Goal: Task Accomplishment & Management: Use online tool/utility

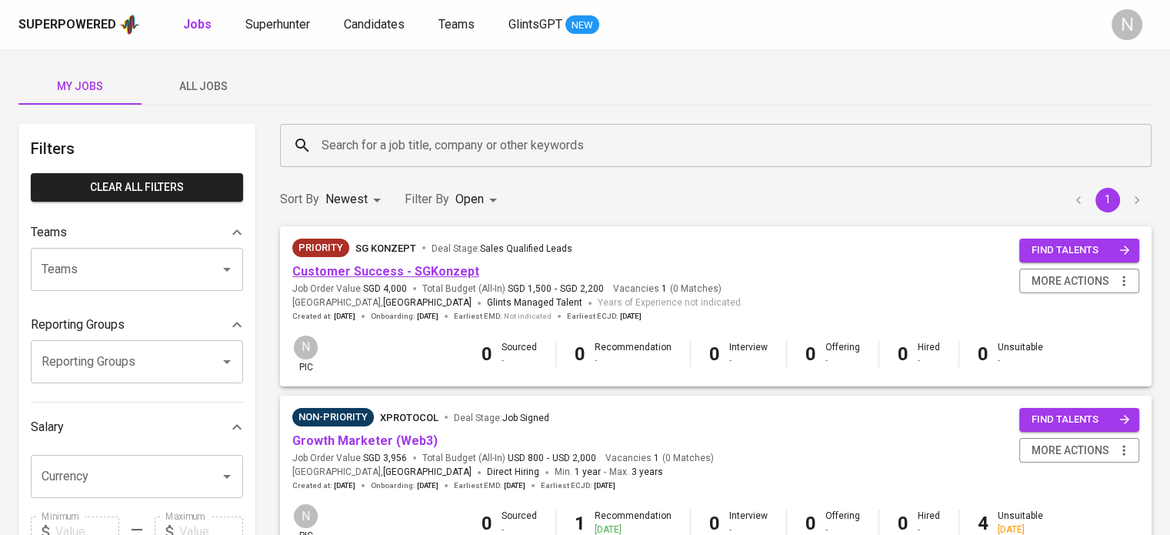
click at [363, 279] on link "Customer Success - SGKonzept" at bounding box center [385, 271] width 187 height 15
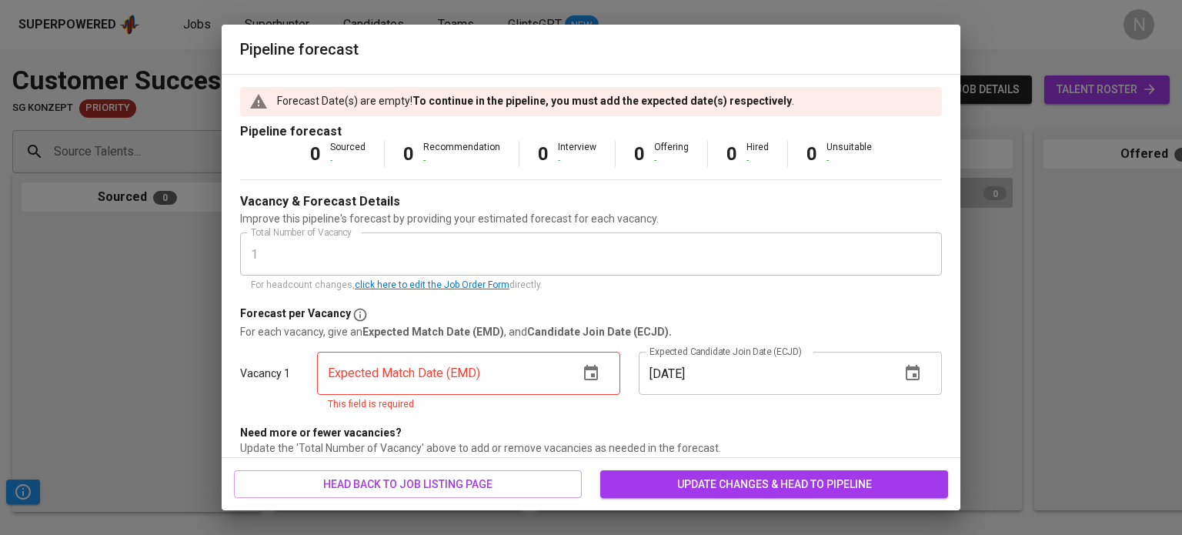
click at [582, 371] on icon "button" at bounding box center [591, 373] width 18 height 18
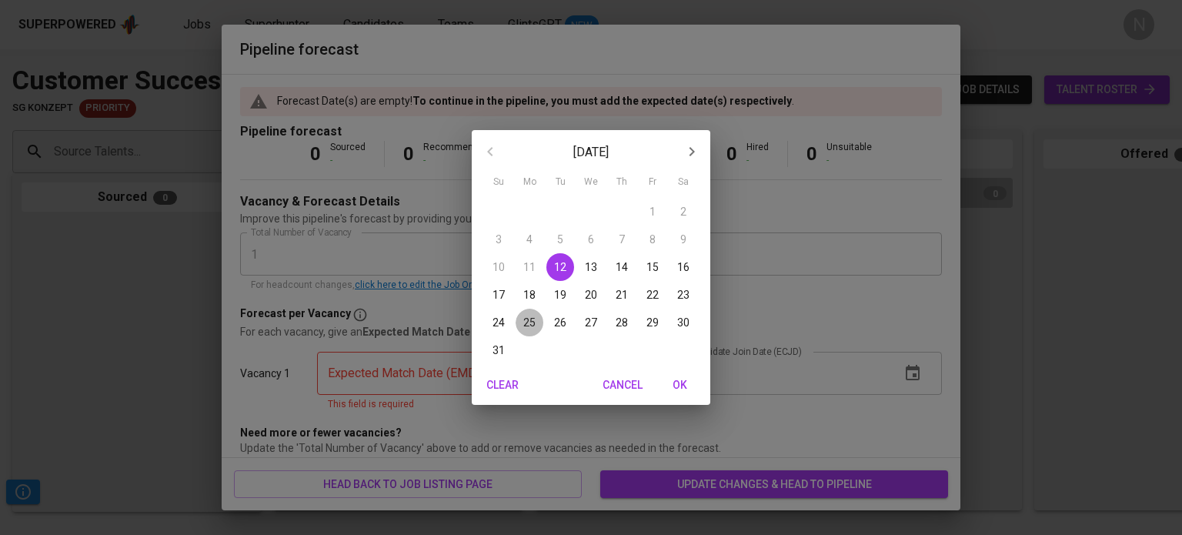
click at [534, 322] on p "25" at bounding box center [529, 322] width 12 height 15
type input "[DATE]"
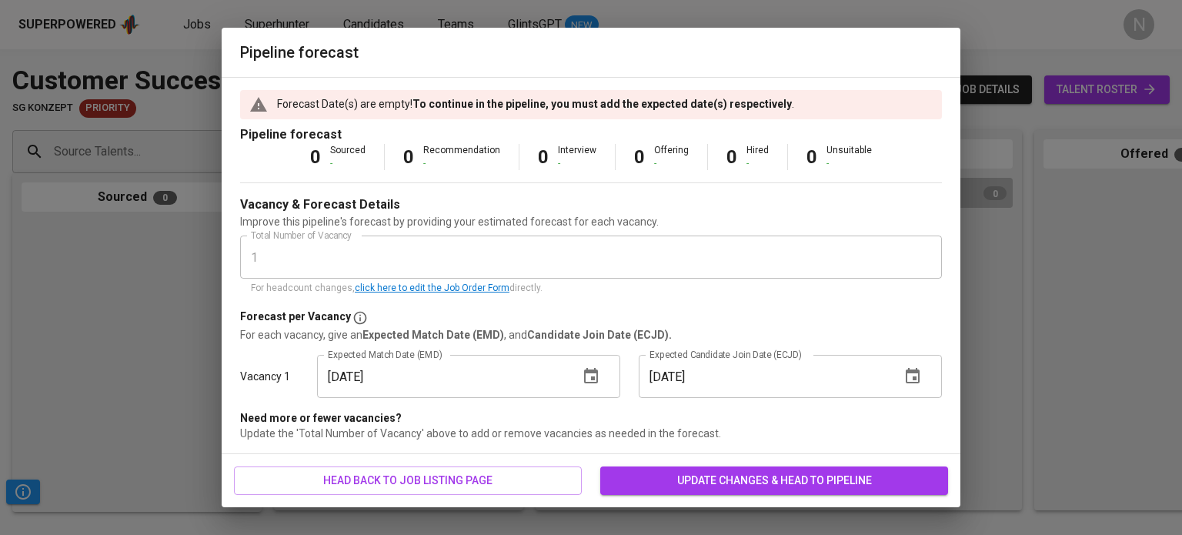
click at [746, 477] on span "update changes & head to pipeline" at bounding box center [773, 480] width 323 height 19
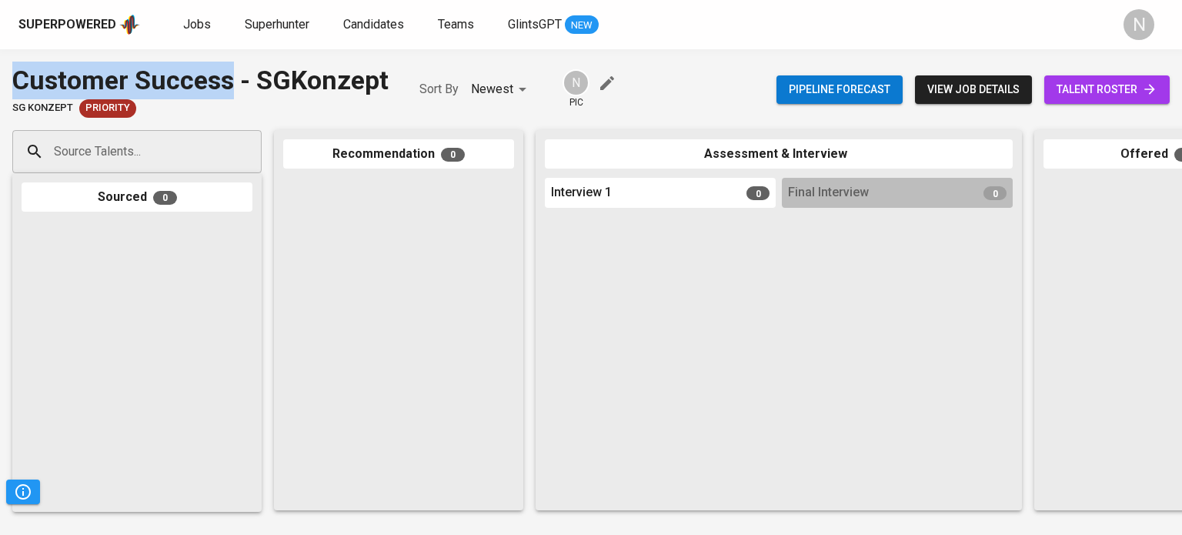
drag, startPoint x: 12, startPoint y: 77, endPoint x: 231, endPoint y: 97, distance: 219.4
click at [231, 97] on div "Customer Success - SGKonzept" at bounding box center [200, 81] width 376 height 38
copy div "Customer Success"
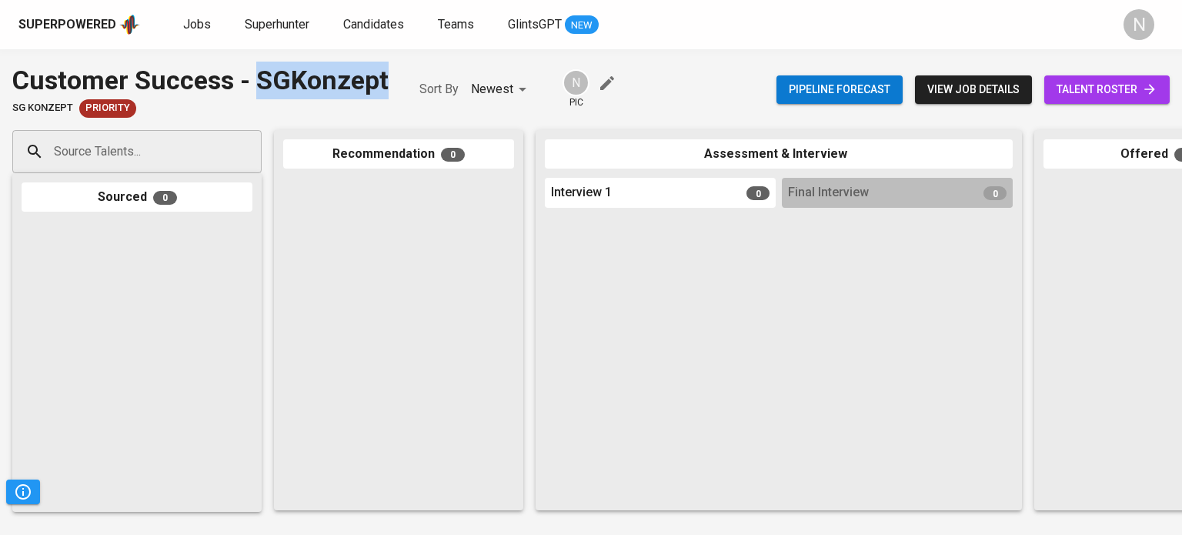
drag, startPoint x: 262, startPoint y: 76, endPoint x: 395, endPoint y: 82, distance: 133.3
click at [395, 82] on div "Customer Success - SGKonzept SG Konzept Priority Sort By Newest NEWEST N pic" at bounding box center [315, 90] width 606 height 56
copy div "SGKonzept"
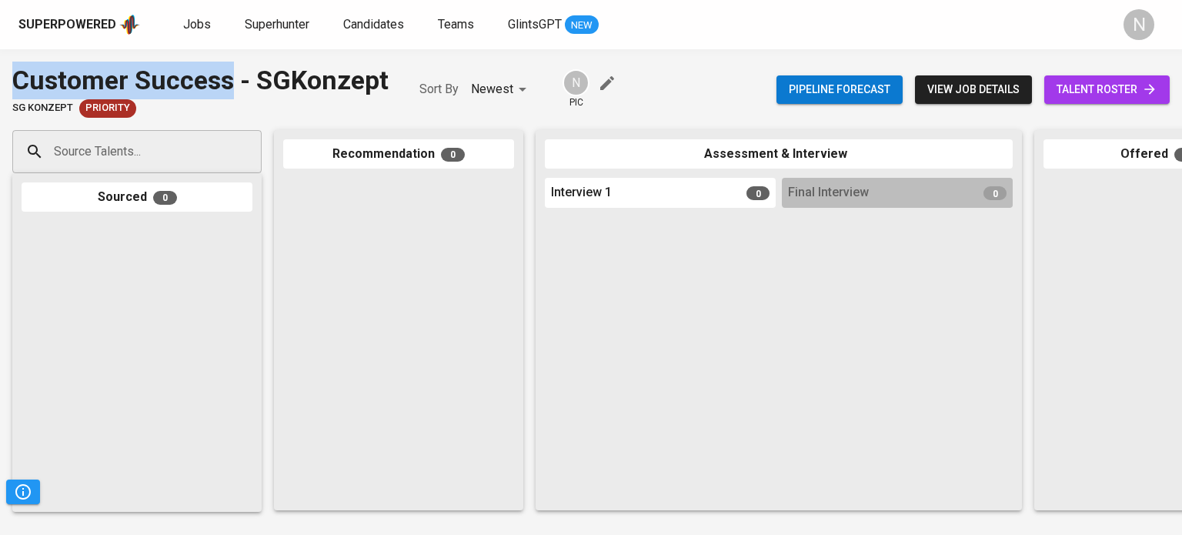
drag, startPoint x: 0, startPoint y: 78, endPoint x: 227, endPoint y: 82, distance: 227.0
click at [227, 82] on div "Customer Success - SGKonzept SG Konzept Priority Sort By Newest NEWEST N pic Pi…" at bounding box center [591, 90] width 1182 height 56
copy div "Customer Success"
